Goal: Information Seeking & Learning: Compare options

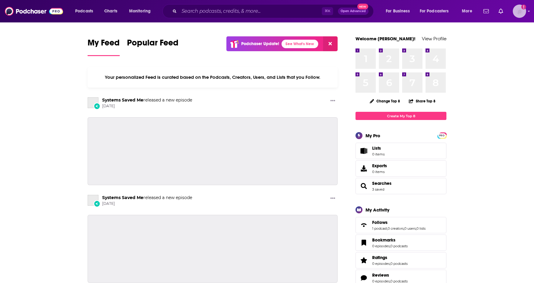
click at [523, 9] on icon "Add a profile image" at bounding box center [524, 7] width 5 height 5
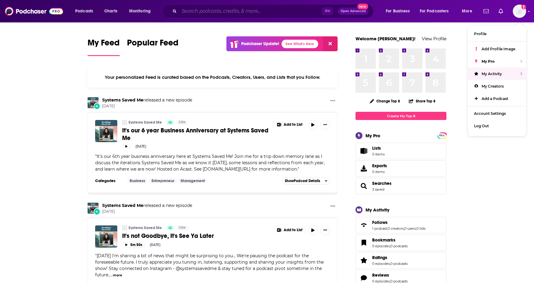
click at [224, 10] on input "Search podcasts, credits, & more..." at bounding box center [250, 11] width 143 height 10
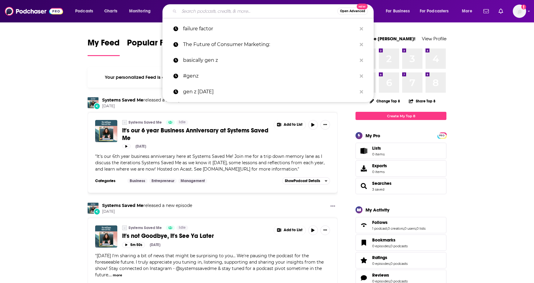
paste input "[PERSON_NAME] podcast"
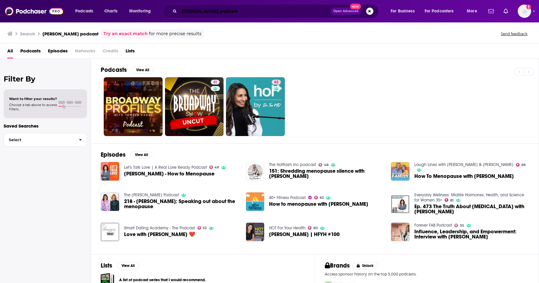
click at [207, 12] on input "[PERSON_NAME] podcast" at bounding box center [254, 11] width 151 height 10
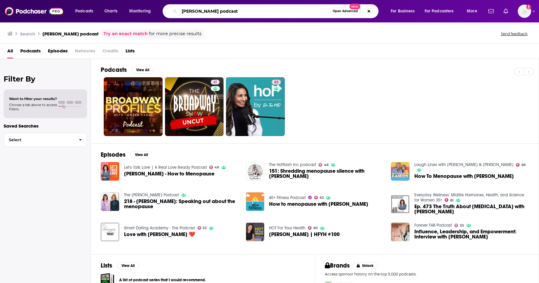
click at [207, 12] on input "[PERSON_NAME] podcast" at bounding box center [254, 11] width 151 height 10
click at [211, 12] on input "tamsen podcast" at bounding box center [254, 11] width 151 height 10
type input "tamsen show"
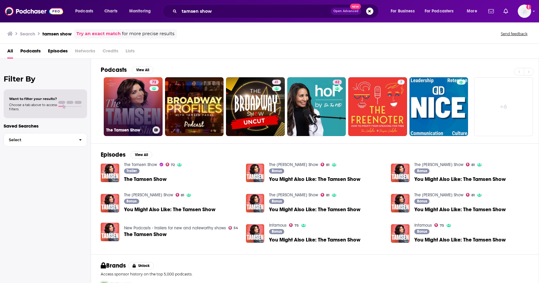
click at [132, 100] on link "72 The Tamsen Show" at bounding box center [133, 106] width 59 height 59
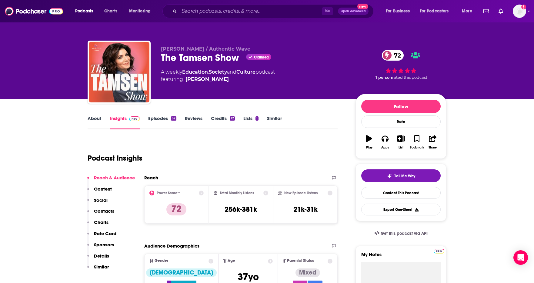
click at [269, 120] on link "Similar" at bounding box center [274, 123] width 15 height 14
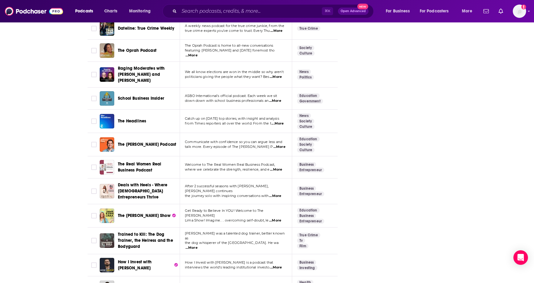
scroll to position [1180, 0]
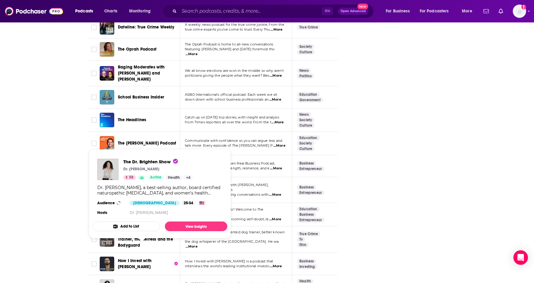
click at [141, 283] on span "The Dr. Brighten Show" at bounding box center [140, 286] width 44 height 5
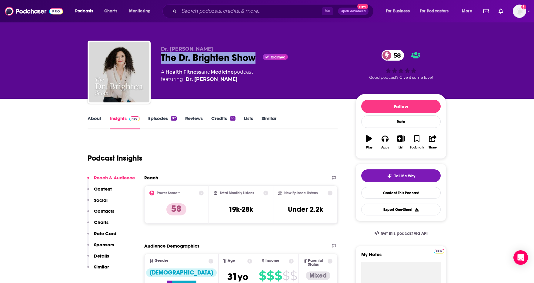
drag, startPoint x: 160, startPoint y: 59, endPoint x: 254, endPoint y: 56, distance: 93.8
click at [254, 56] on div "Dr. [PERSON_NAME] The Dr. Brighten Show Claimed 58 A Health , Fitness and Medic…" at bounding box center [267, 74] width 359 height 66
copy h2 "The Dr. Brighten Show"
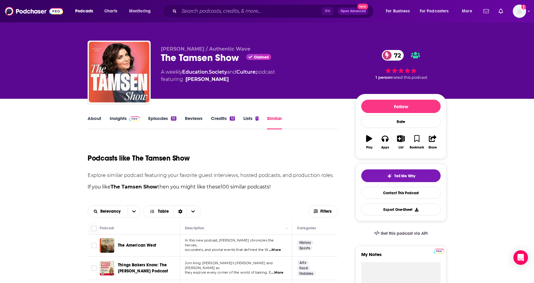
click at [93, 119] on link "About" at bounding box center [95, 123] width 14 height 14
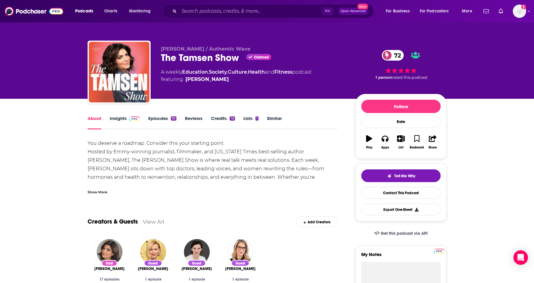
click at [124, 118] on link "Insights" at bounding box center [125, 123] width 30 height 14
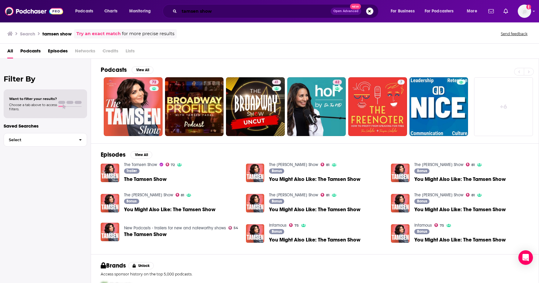
click at [211, 12] on input "tamsen show" at bounding box center [254, 11] width 151 height 10
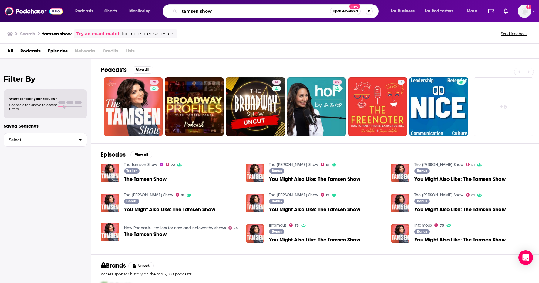
click at [211, 12] on input "tamsen show" at bounding box center [254, 11] width 151 height 10
click at [197, 13] on input "the dri brighton show" at bounding box center [254, 11] width 151 height 10
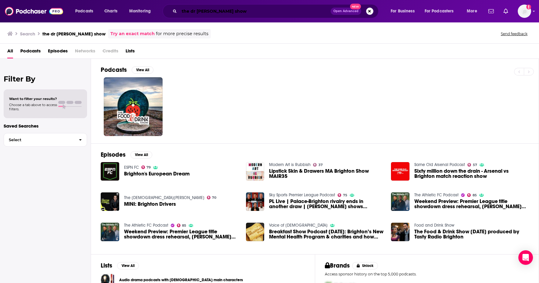
click at [234, 11] on input "the dr [PERSON_NAME] show" at bounding box center [254, 11] width 151 height 10
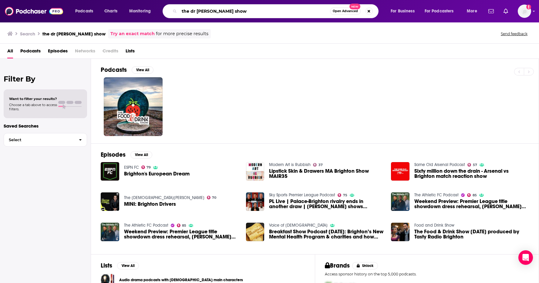
click at [212, 13] on input "the dr [PERSON_NAME] show" at bounding box center [254, 11] width 151 height 10
type input "the dr [PERSON_NAME] show"
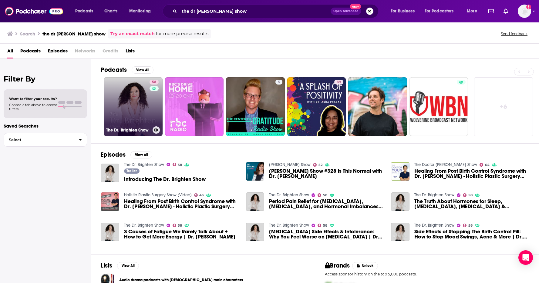
click at [133, 111] on link "58 The Dr. Brighten Show" at bounding box center [133, 106] width 59 height 59
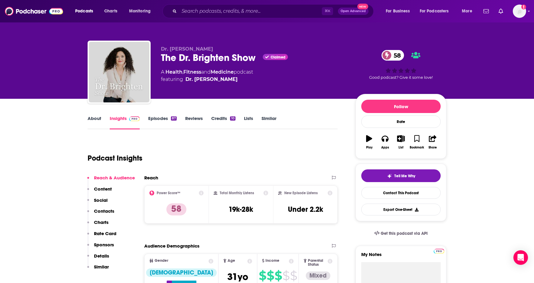
click at [265, 120] on link "Similar" at bounding box center [269, 123] width 15 height 14
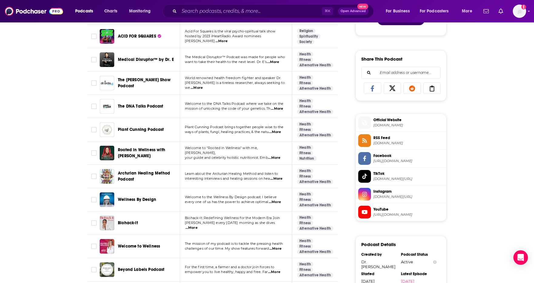
scroll to position [354, 0]
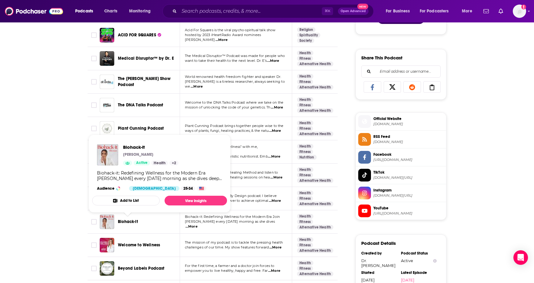
click at [128, 221] on span "Biohack-it" at bounding box center [128, 221] width 20 height 5
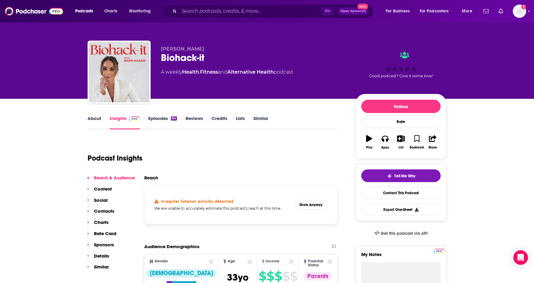
click at [98, 120] on link "About" at bounding box center [95, 123] width 14 height 14
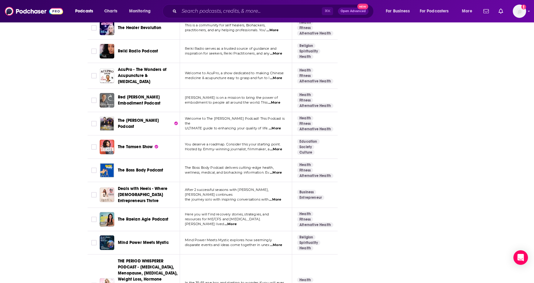
scroll to position [931, 0]
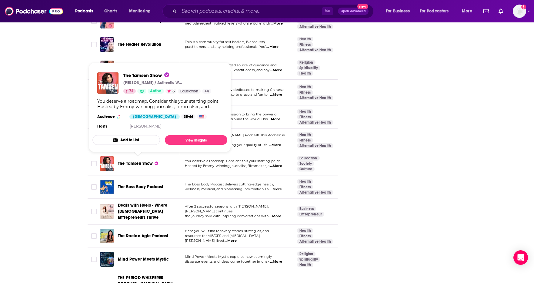
click at [133, 162] on span "The Tamsen Show" at bounding box center [135, 163] width 35 height 5
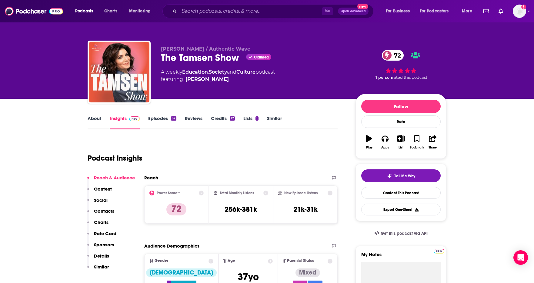
click at [275, 119] on link "Similar" at bounding box center [274, 123] width 15 height 14
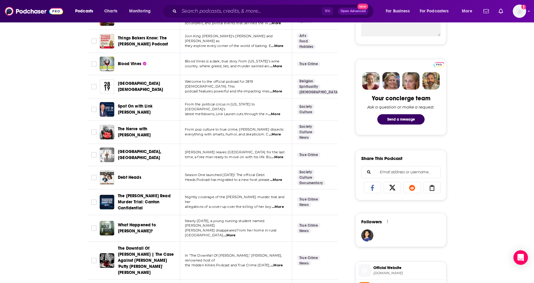
scroll to position [276, 0]
